Goal: Book appointment/travel/reservation

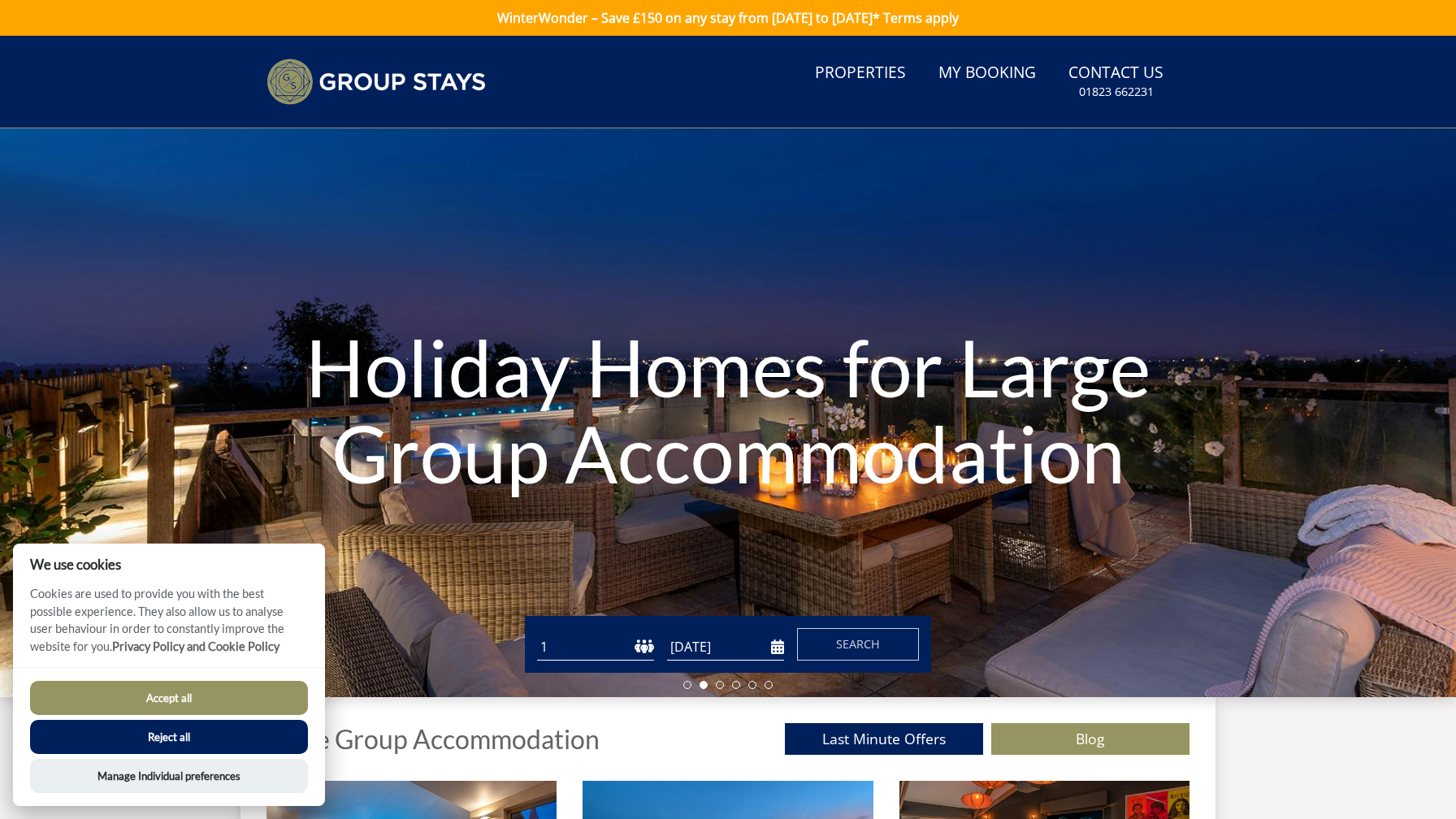
click at [123, 698] on button "Accept all" at bounding box center [170, 697] width 278 height 34
checkbox input "true"
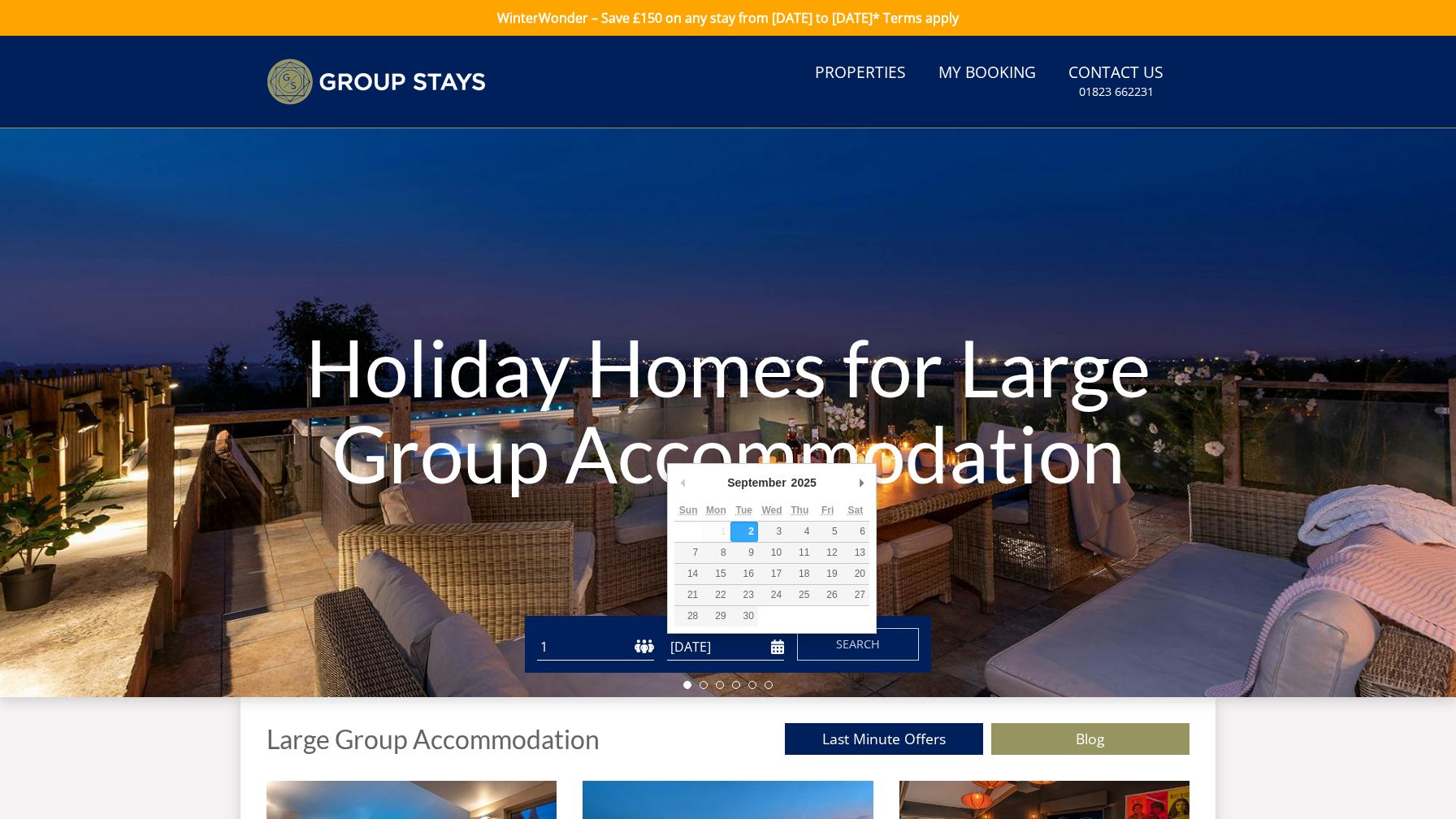
click at [744, 654] on input "[DATE]" at bounding box center [725, 647] width 117 height 27
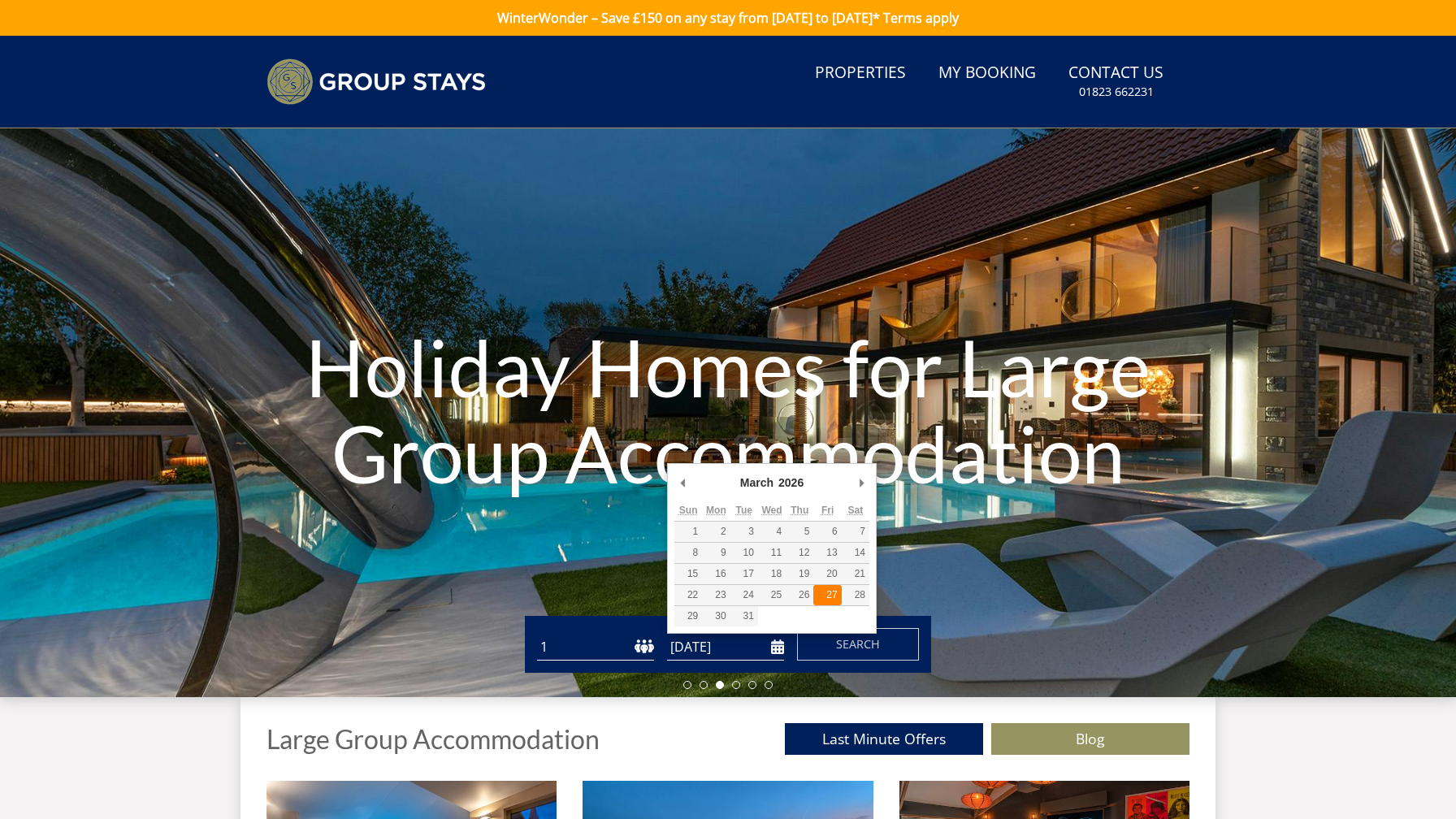
type input "[DATE]"
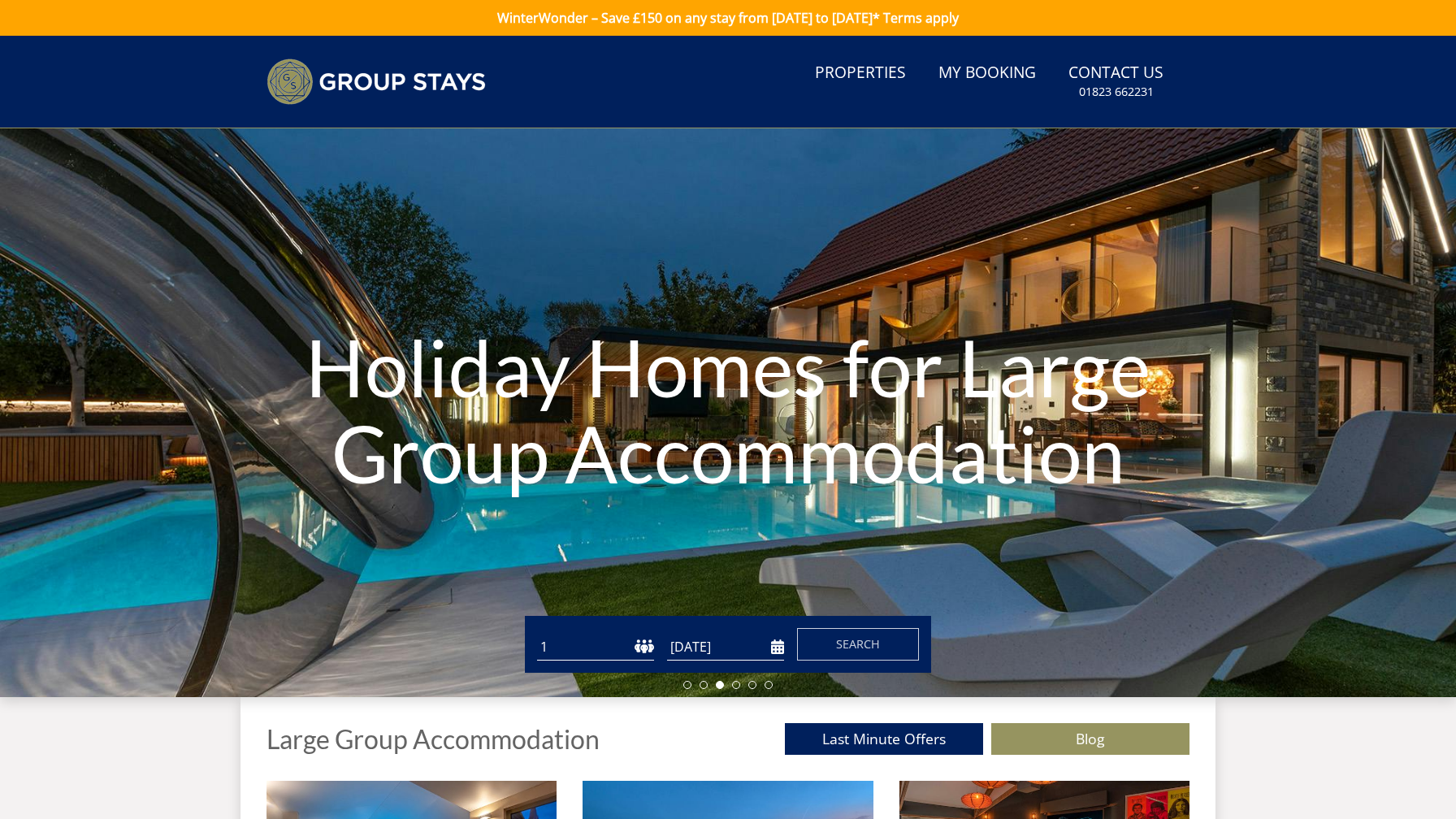
click at [571, 655] on select "1 2 3 4 5 6 7 8 9 10 11 12 13 14 15 16 17 18 19 20 21 22 23 24 25 26 27 28 29 3…" at bounding box center [595, 647] width 117 height 27
select select "15"
click at [537, 634] on select "1 2 3 4 5 6 7 8 9 10 11 12 13 14 15 16 17 18 19 20 21 22 23 24 25 26 27 28 29 3…" at bounding box center [595, 647] width 117 height 27
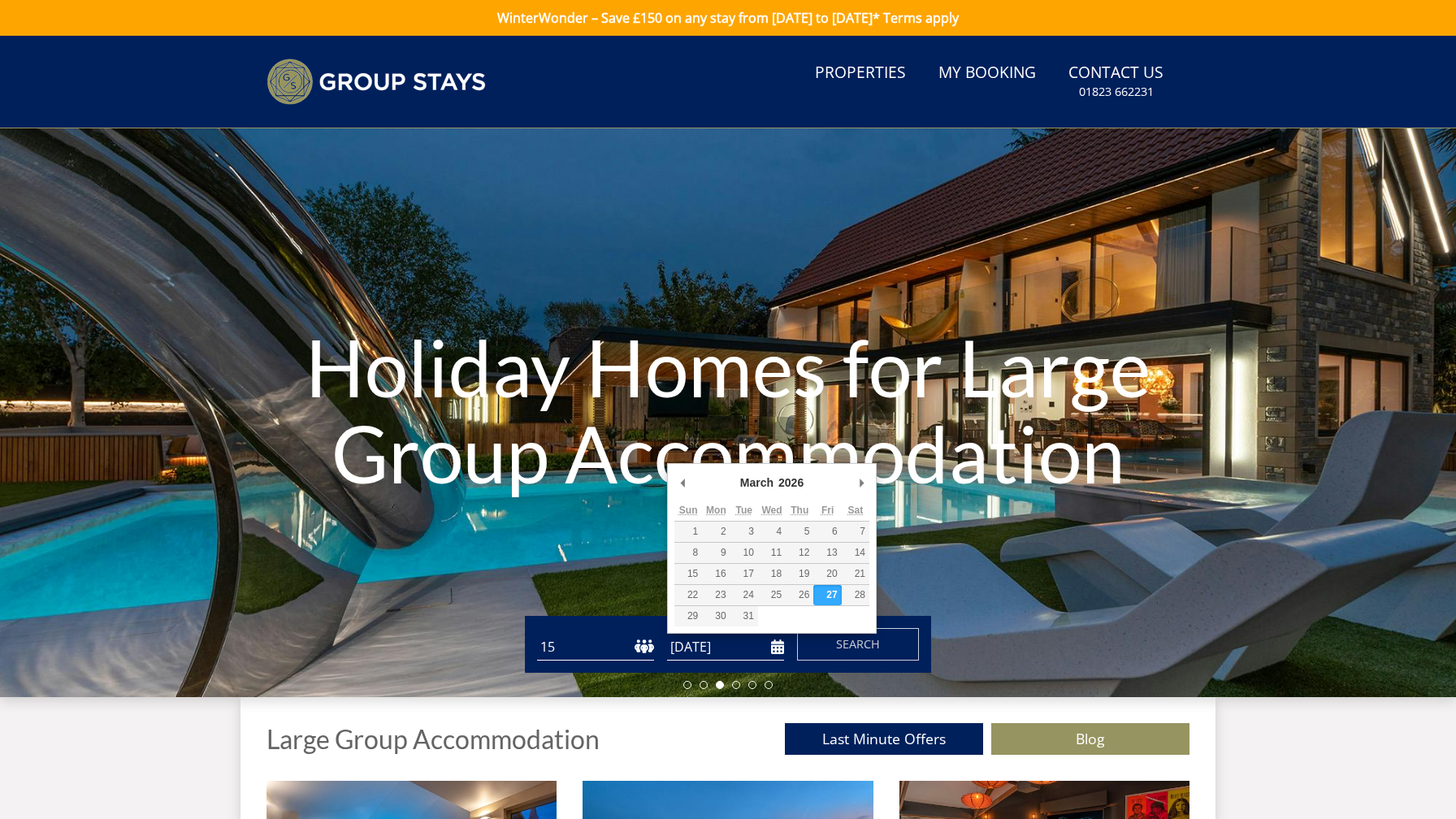
click at [726, 642] on input "[DATE]" at bounding box center [725, 647] width 117 height 27
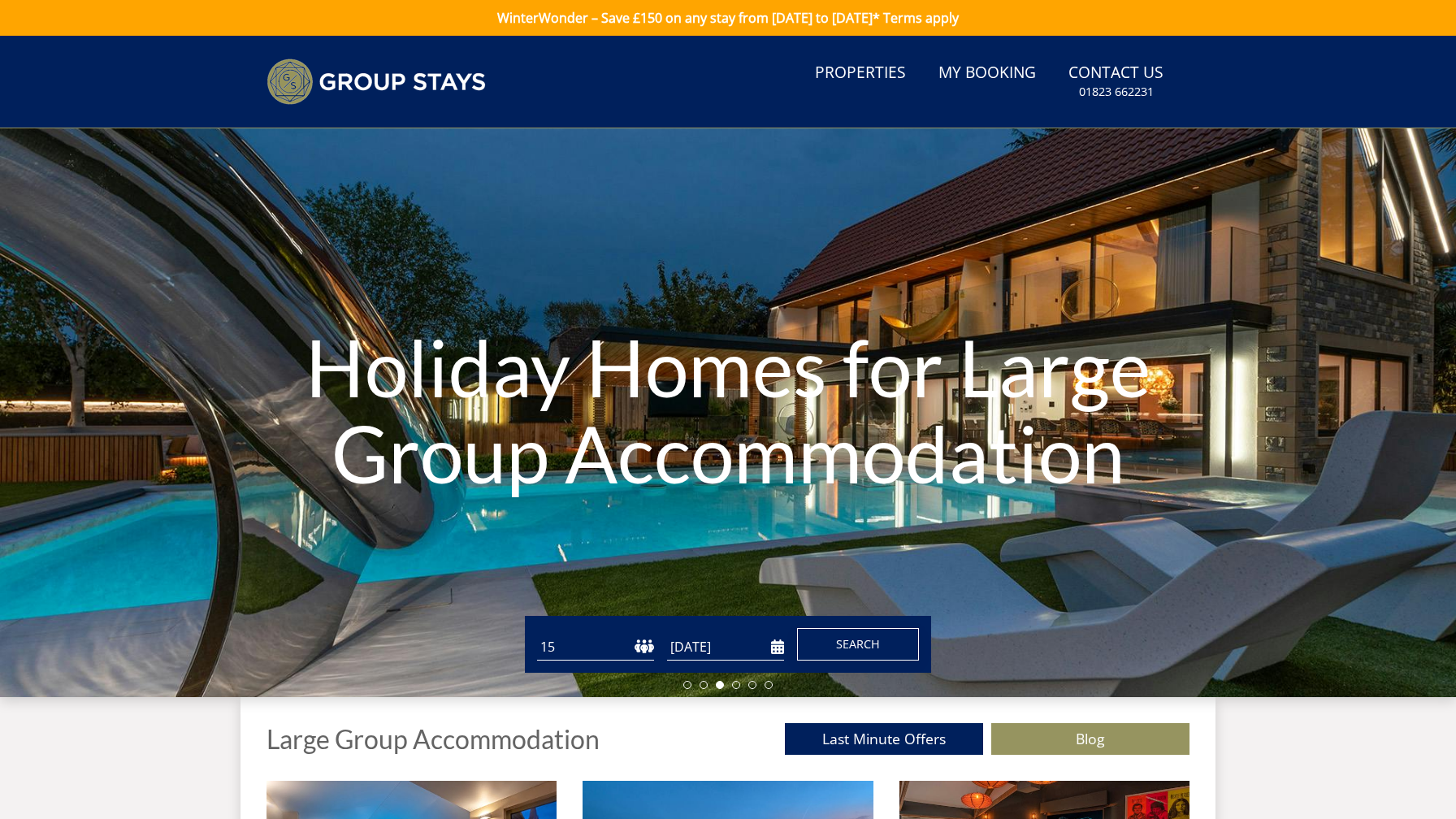
click at [875, 647] on span "Search" at bounding box center [858, 643] width 44 height 16
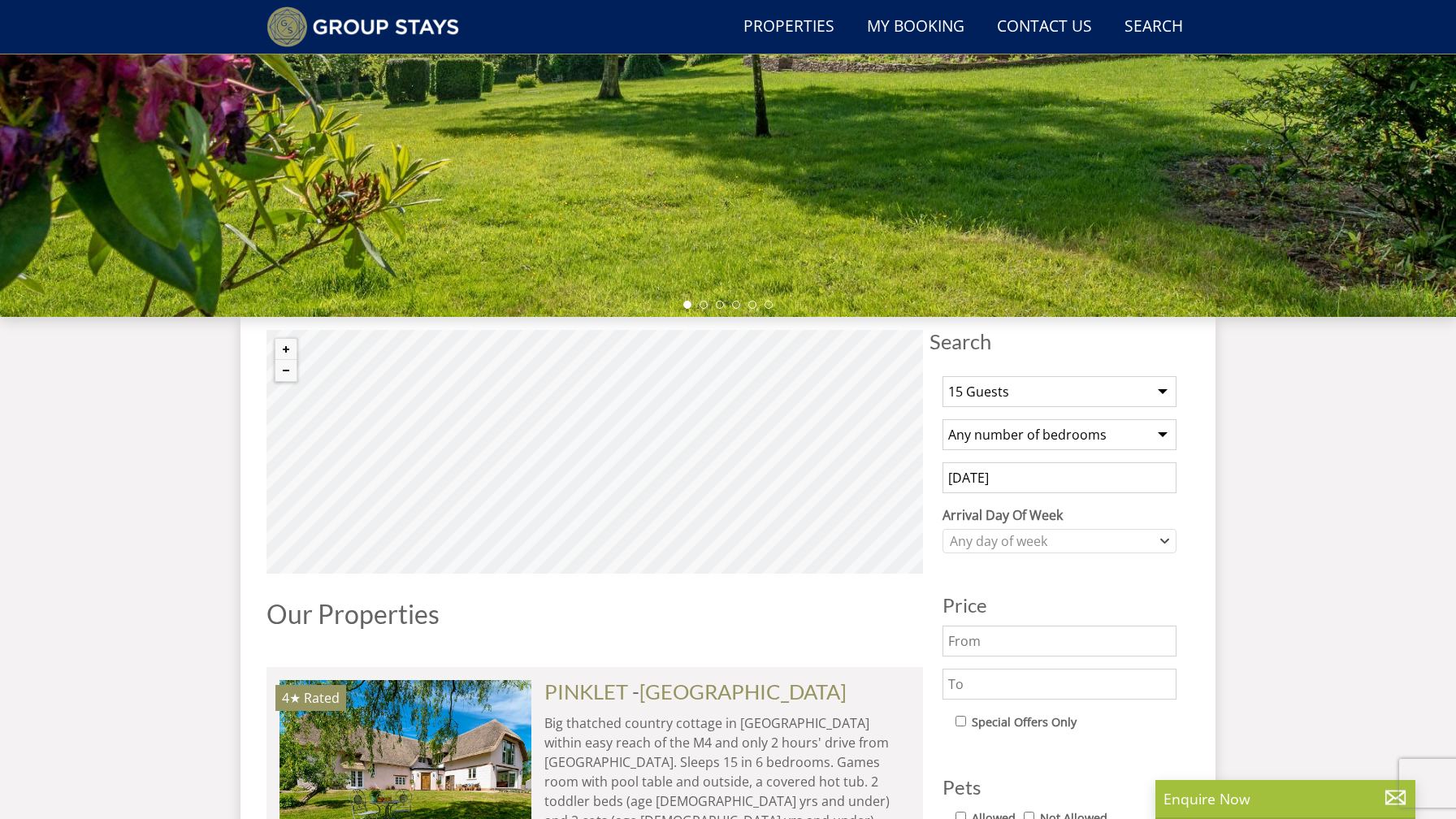
scroll to position [359, 0]
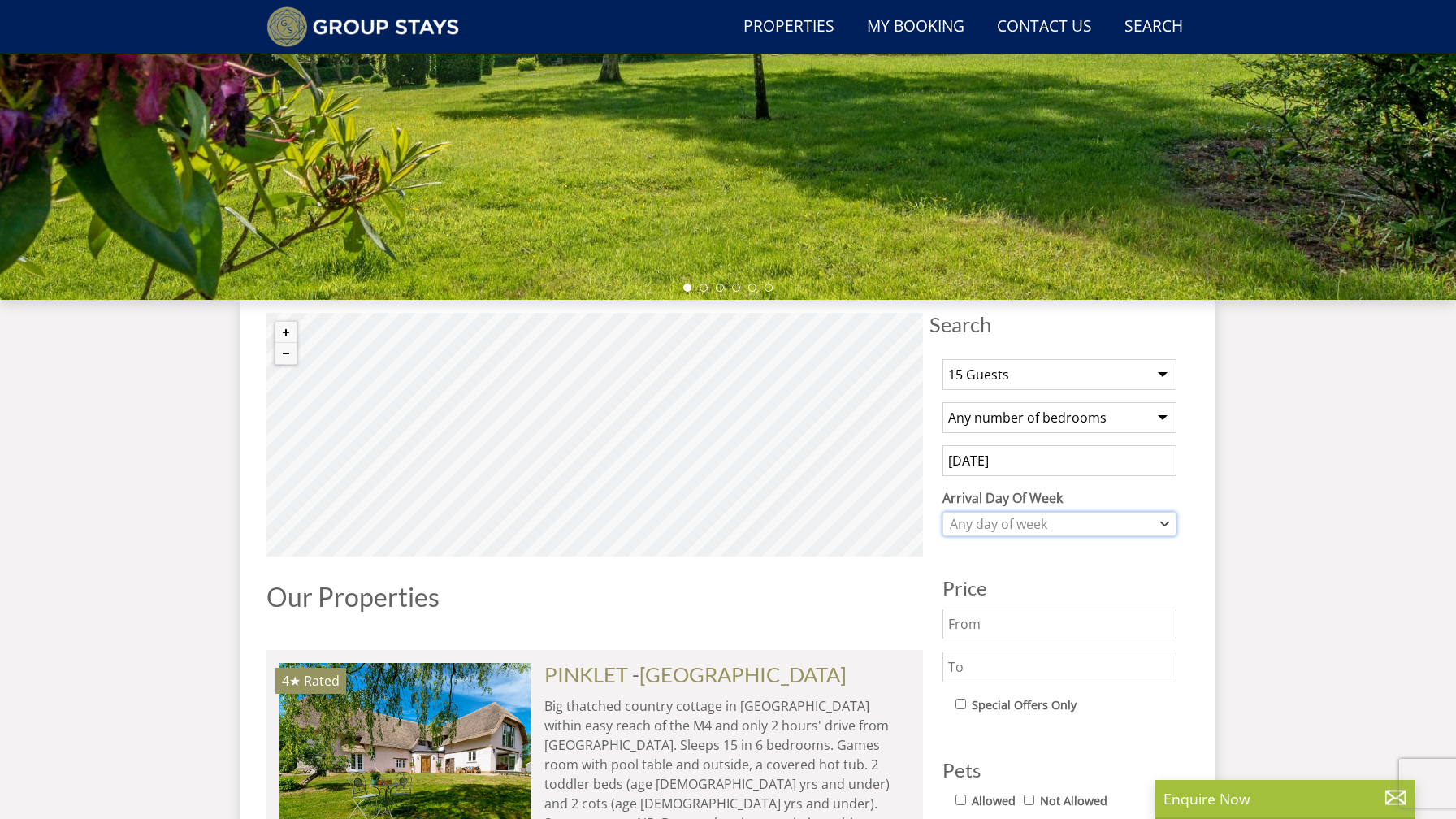
click at [1169, 512] on div "Any day of week" at bounding box center [1060, 523] width 234 height 24
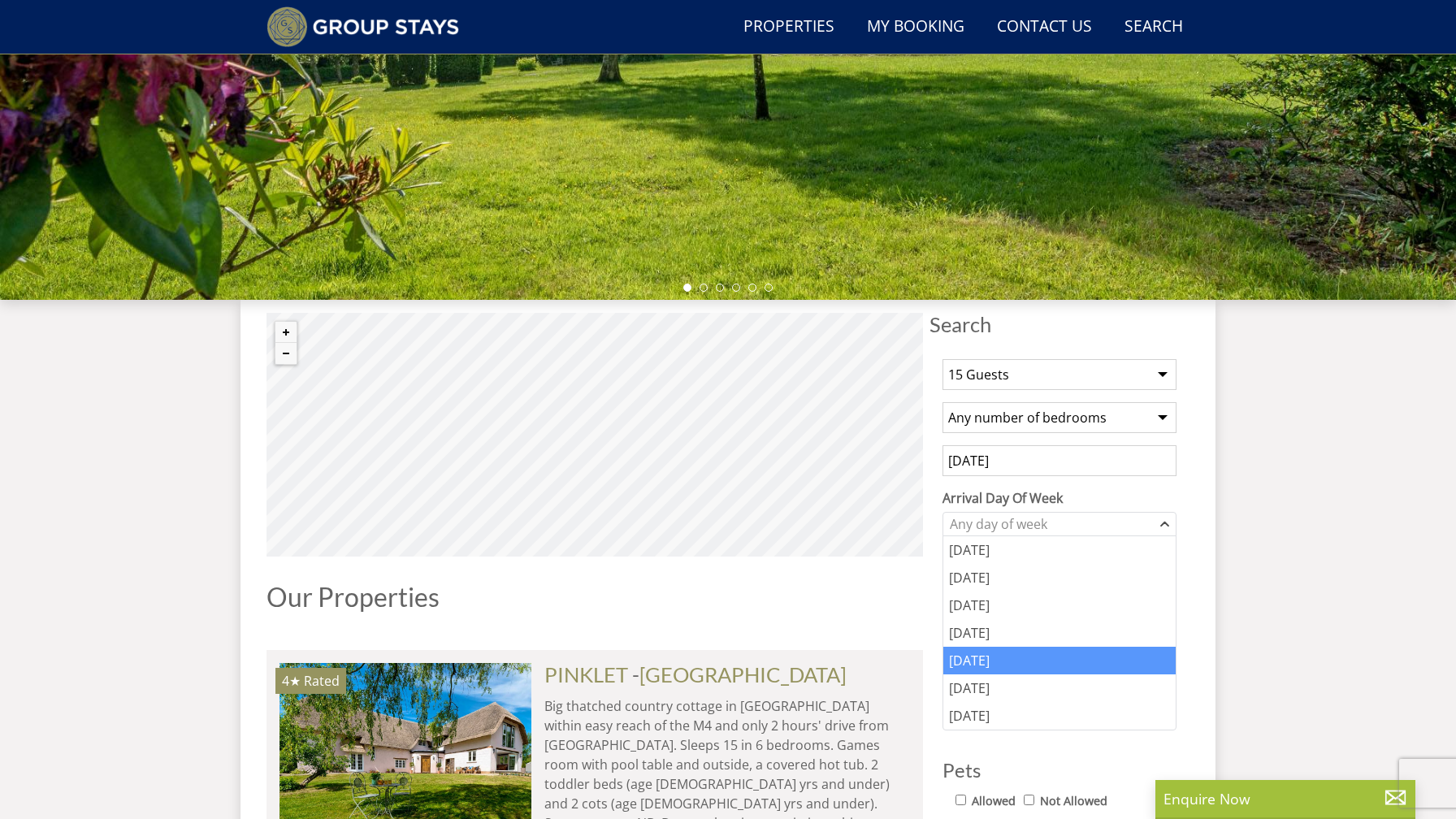
click at [982, 663] on div "[DATE]" at bounding box center [1060, 661] width 232 height 28
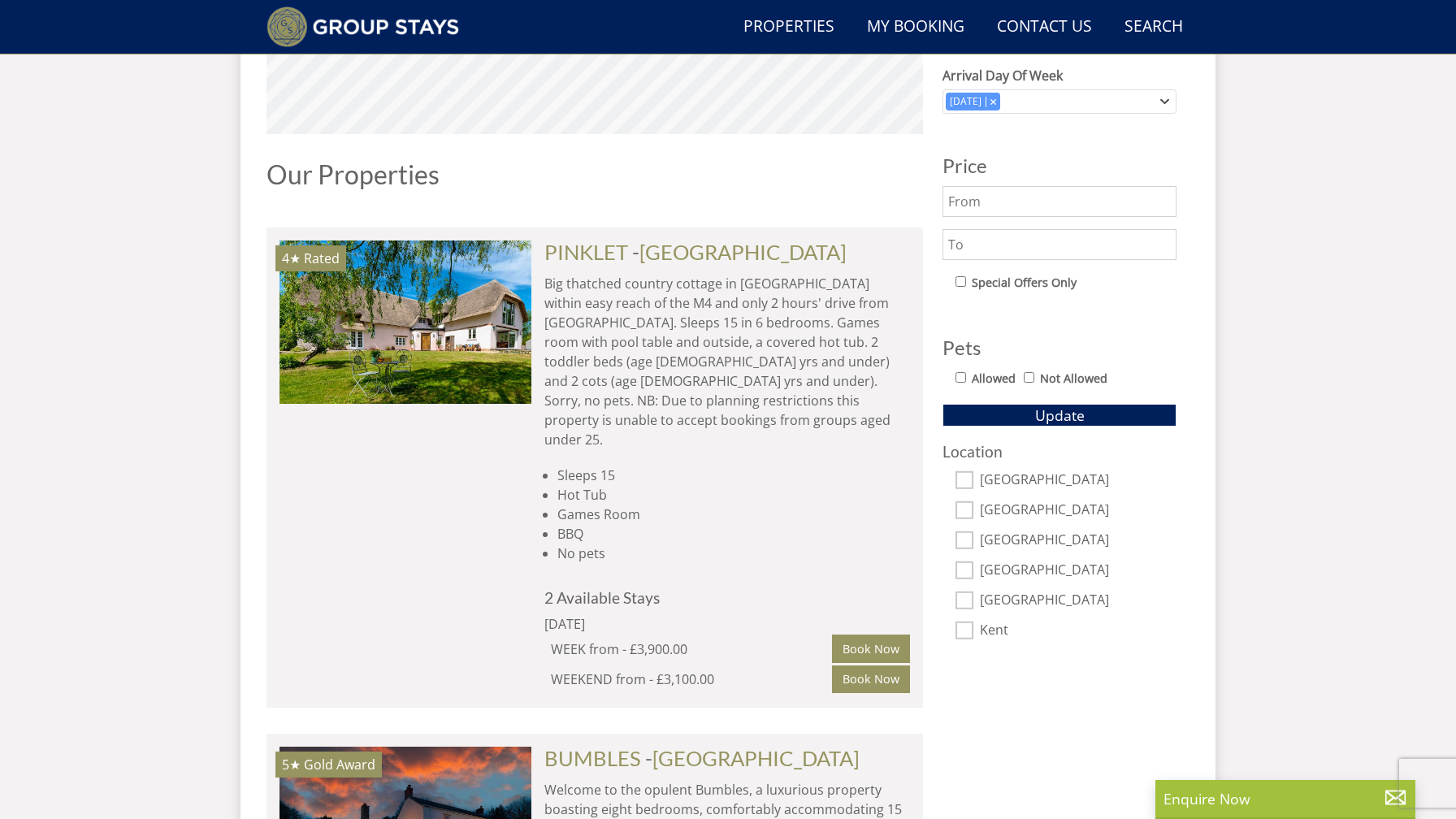
scroll to position [780, 0]
click at [969, 603] on input "[GEOGRAPHIC_DATA]" at bounding box center [964, 601] width 18 height 18
checkbox input "true"
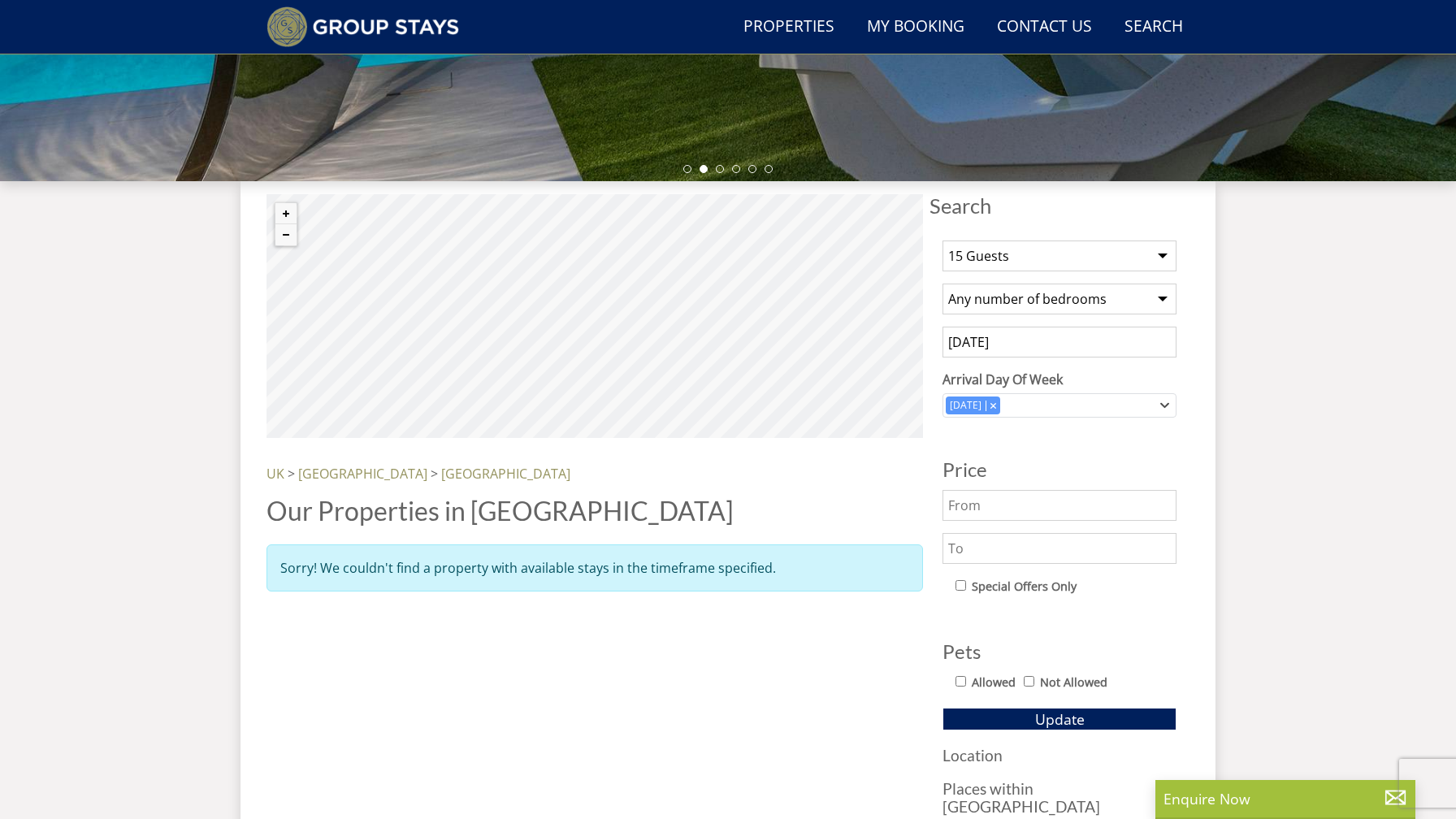
scroll to position [454, 0]
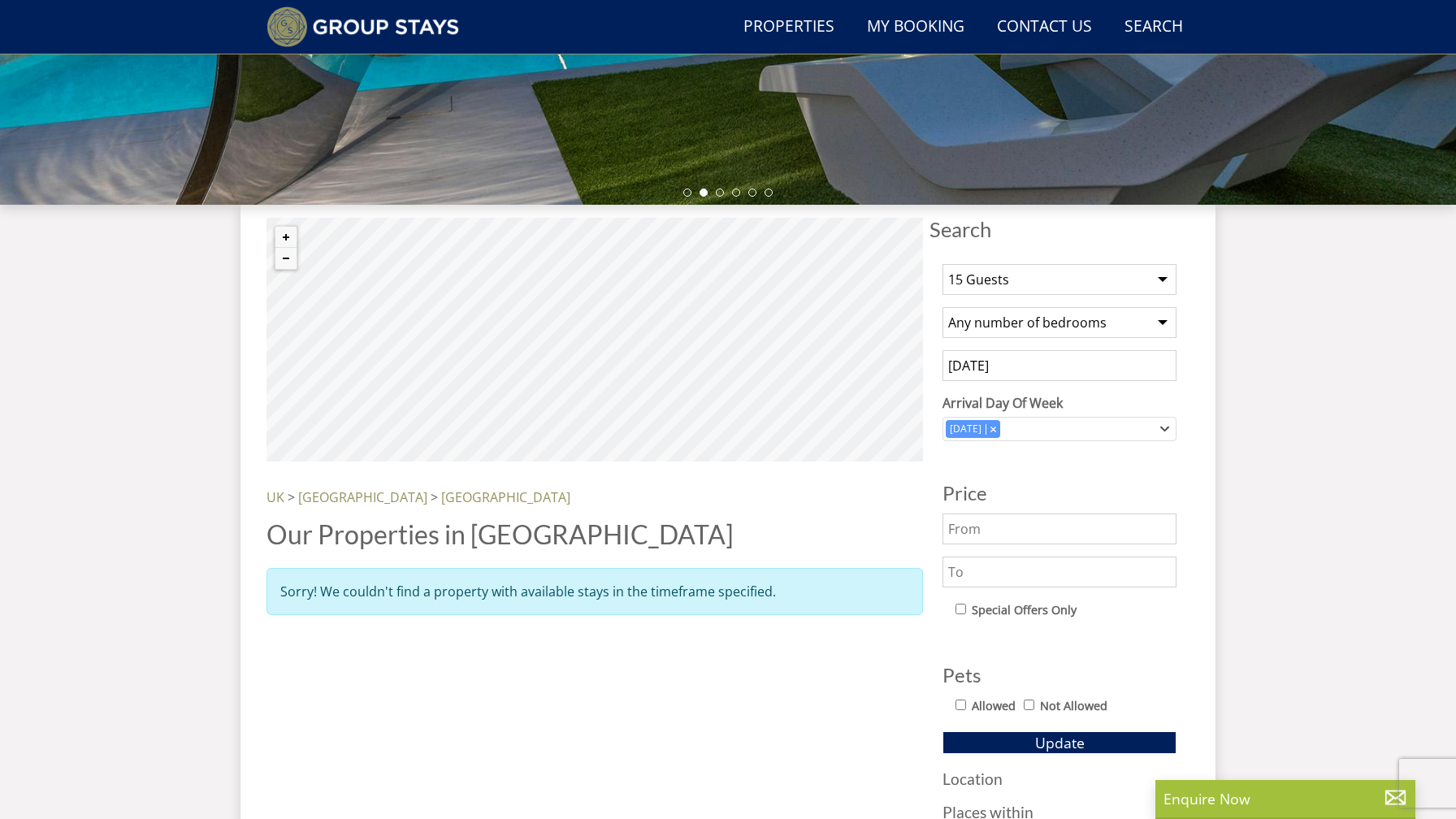
click at [1101, 323] on select "Any number of bedrooms 4 Bedrooms 5 Bedrooms 6 Bedrooms 7 Bedrooms 8 Bedrooms 9…" at bounding box center [1060, 322] width 234 height 31
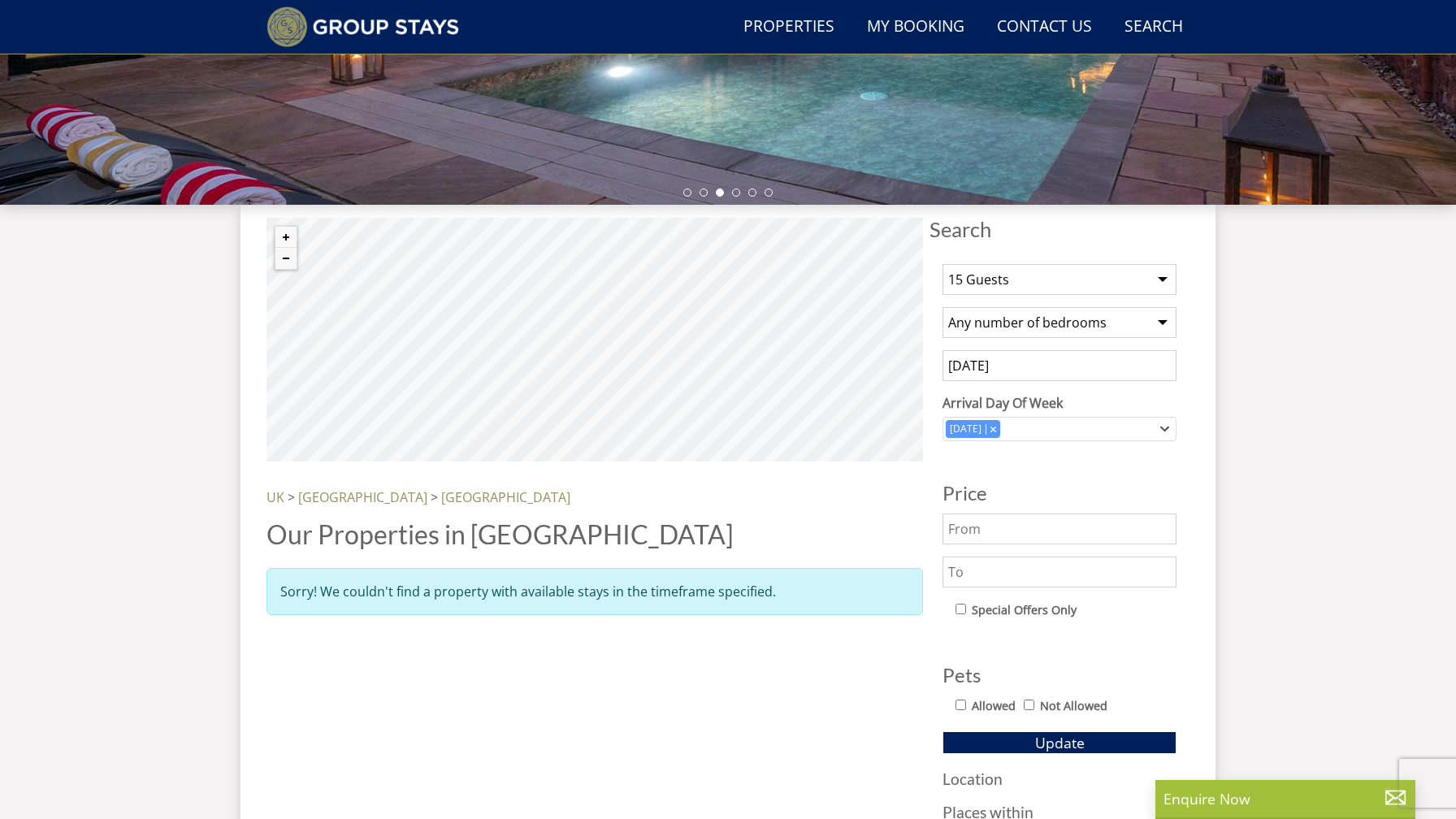
click at [943, 307] on select "Any number of bedrooms 4 Bedrooms 5 Bedrooms 6 Bedrooms 7 Bedrooms 8 Bedrooms 9…" at bounding box center [1060, 322] width 234 height 31
click at [1019, 539] on input "text" at bounding box center [1060, 529] width 234 height 31
click at [1026, 532] on input "text" at bounding box center [1060, 529] width 234 height 31
click at [997, 591] on div "1 Guest 2 Guests 3 Guests 4 Guests 5 Guests 6 Guests 7 Guests 8 Guests 9 Guests…" at bounding box center [1060, 559] width 260 height 617
click at [1003, 577] on input "text" at bounding box center [1060, 572] width 234 height 31
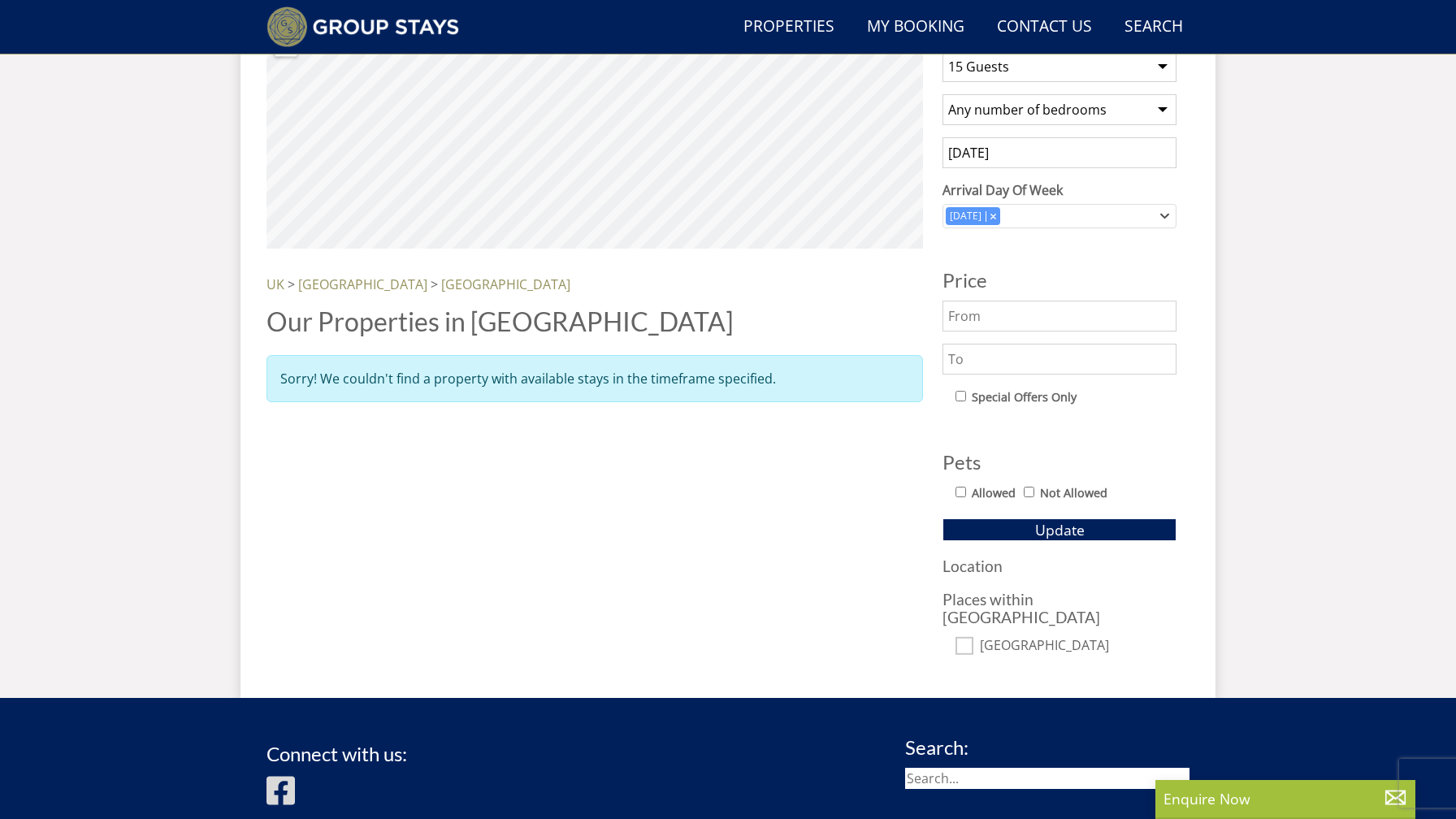
scroll to position [670, 0]
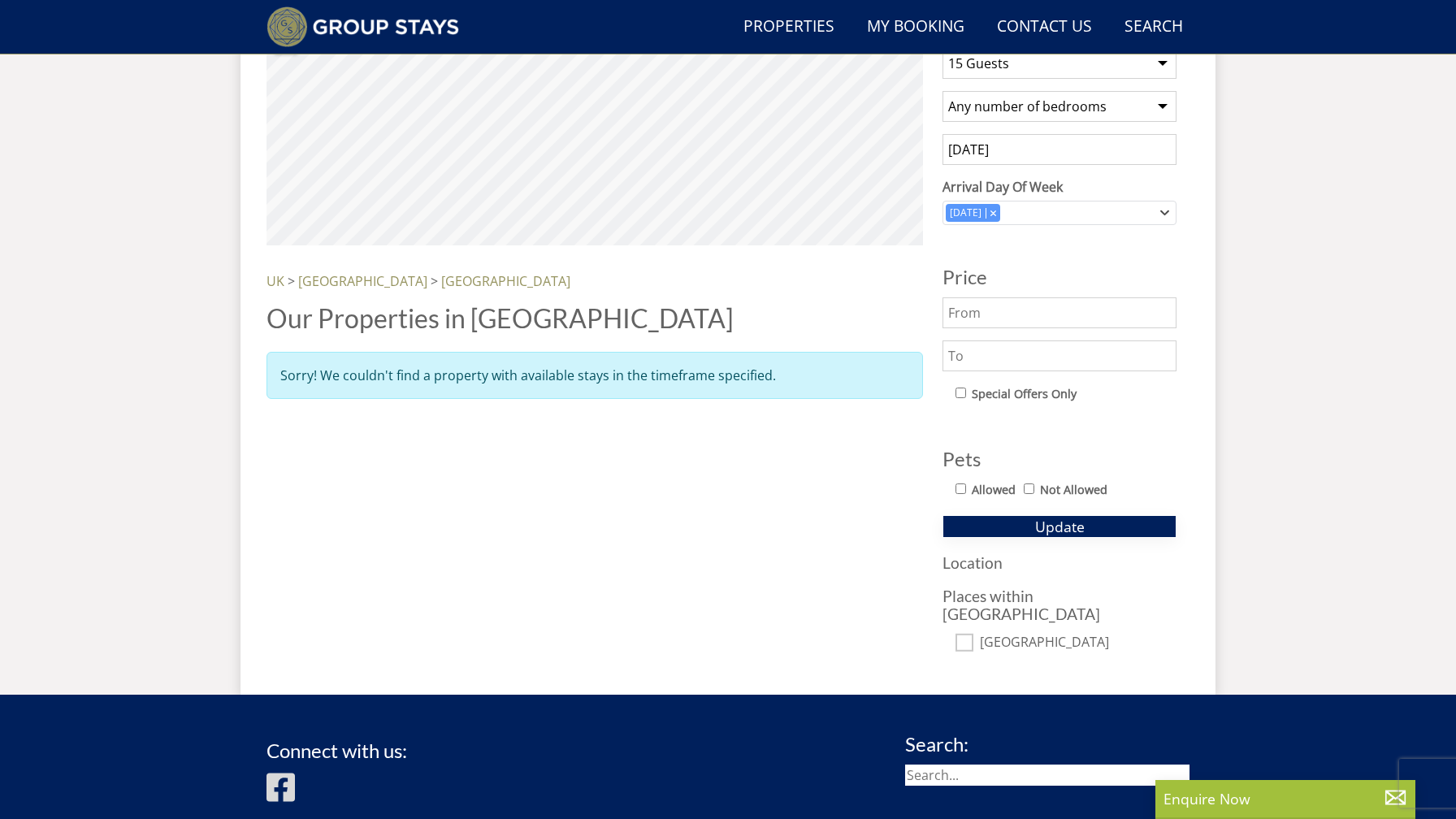
click at [1039, 526] on span "Update" at bounding box center [1060, 526] width 50 height 19
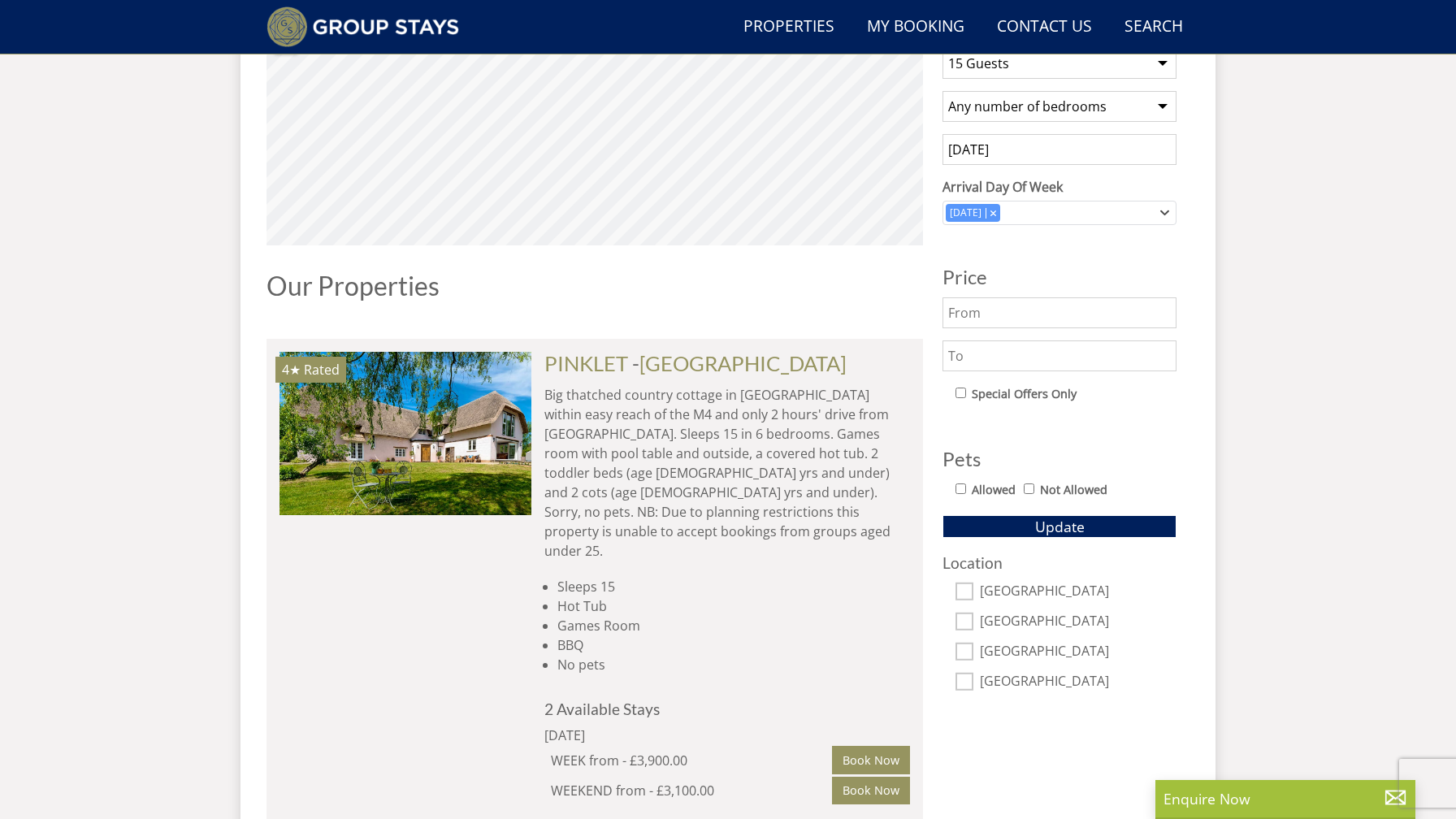
click at [963, 643] on input "[GEOGRAPHIC_DATA]" at bounding box center [964, 650] width 18 height 18
checkbox input "true"
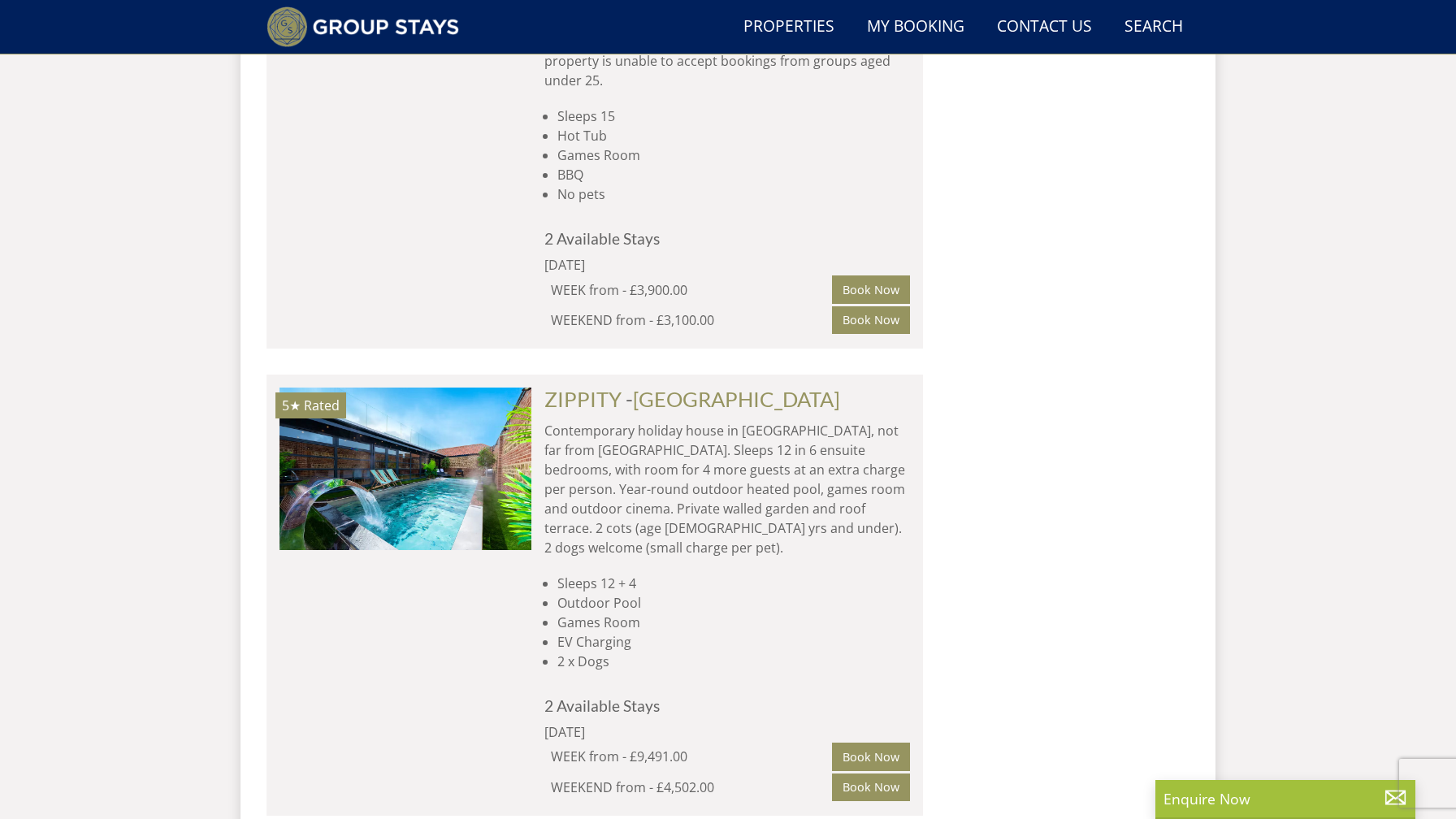
scroll to position [1519, 0]
